Goal: Subscribe to service/newsletter

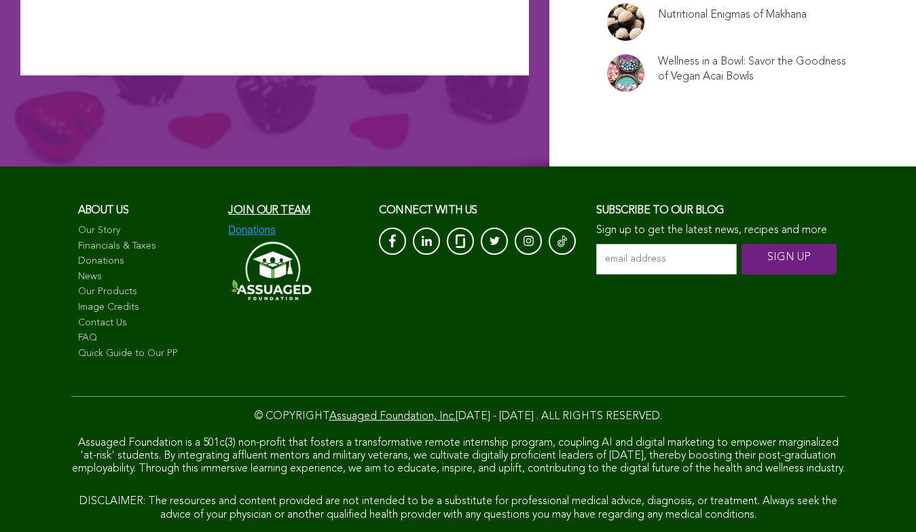
click at [596, 244] on input "email address *" at bounding box center [666, 259] width 141 height 31
click at [742, 274] on input "SIGN UP" at bounding box center [789, 259] width 95 height 31
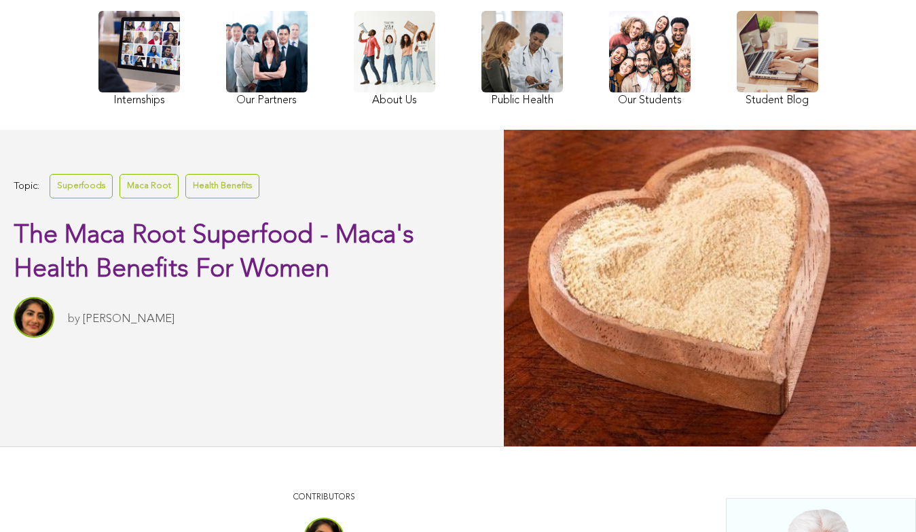
scroll to position [109, 0]
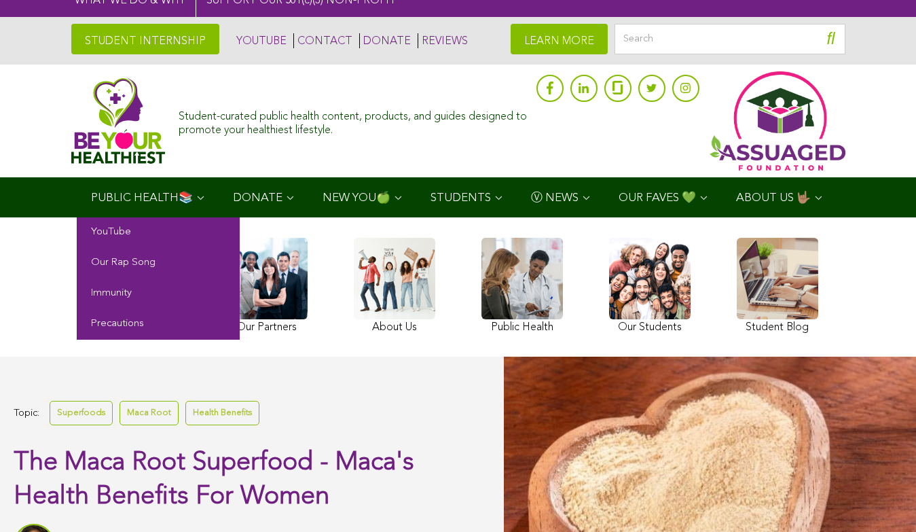
click at [91, 194] on span "PUBLIC HEALTH📚" at bounding box center [142, 198] width 102 height 12
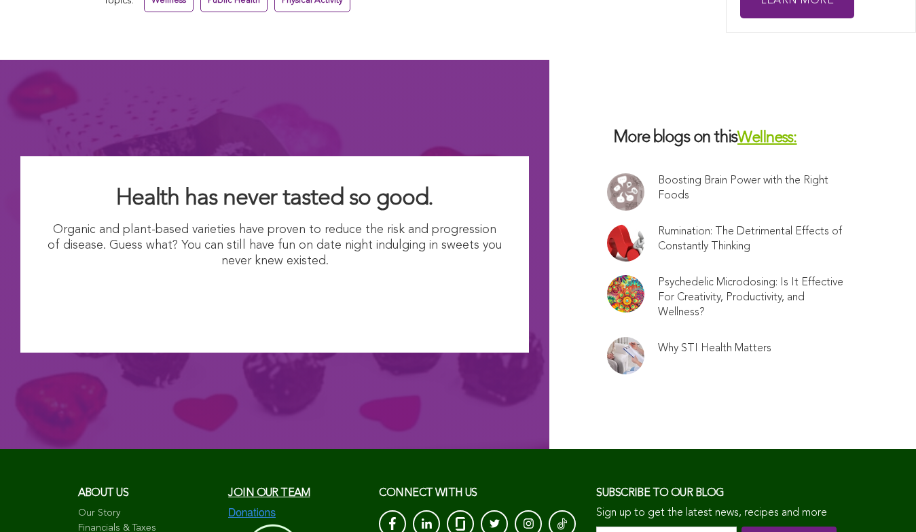
scroll to position [6305, 0]
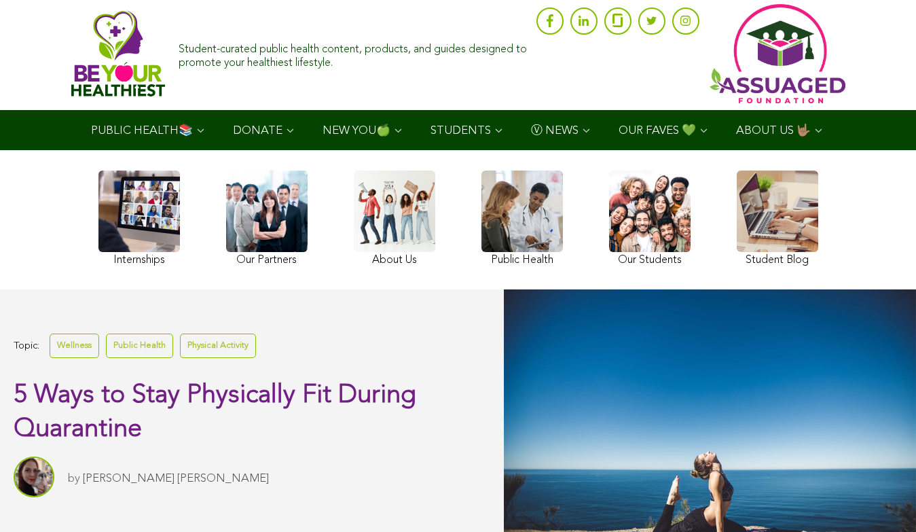
scroll to position [0, 0]
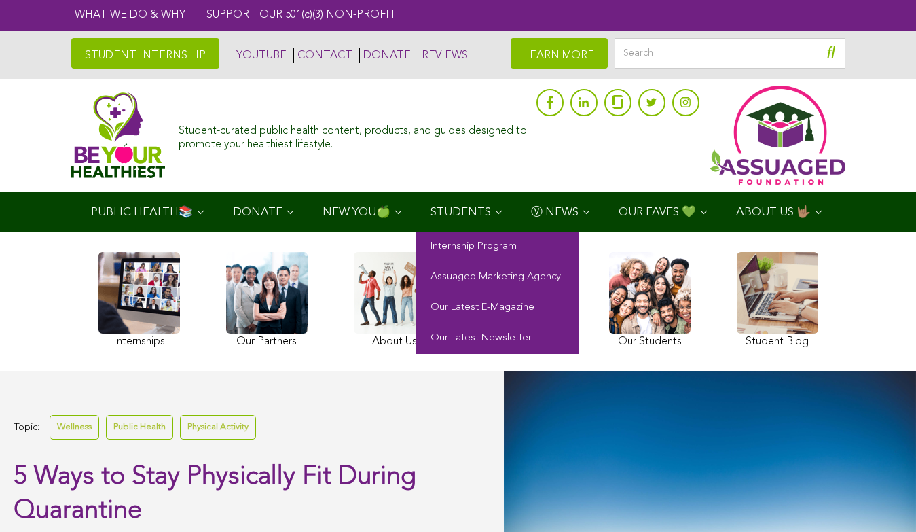
click at [431, 206] on span "STUDENTS" at bounding box center [461, 212] width 60 height 12
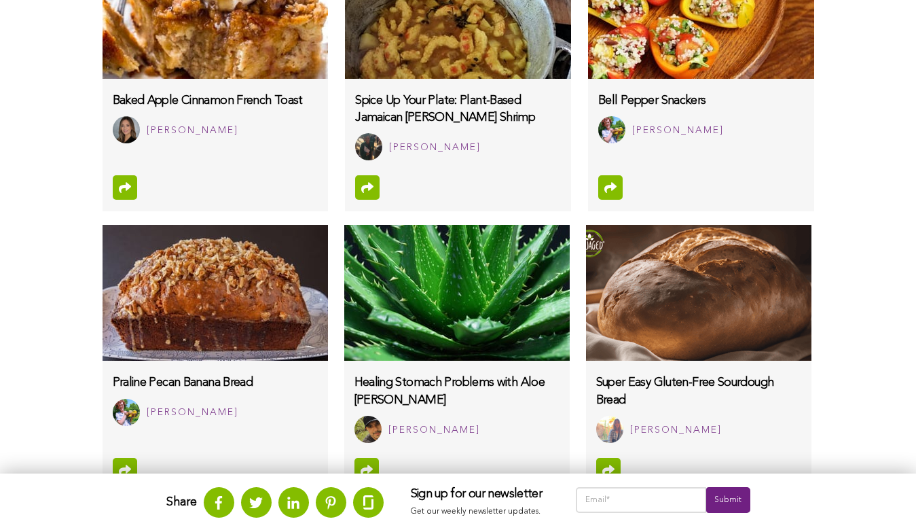
scroll to position [1242, 0]
